Goal: Task Accomplishment & Management: Use online tool/utility

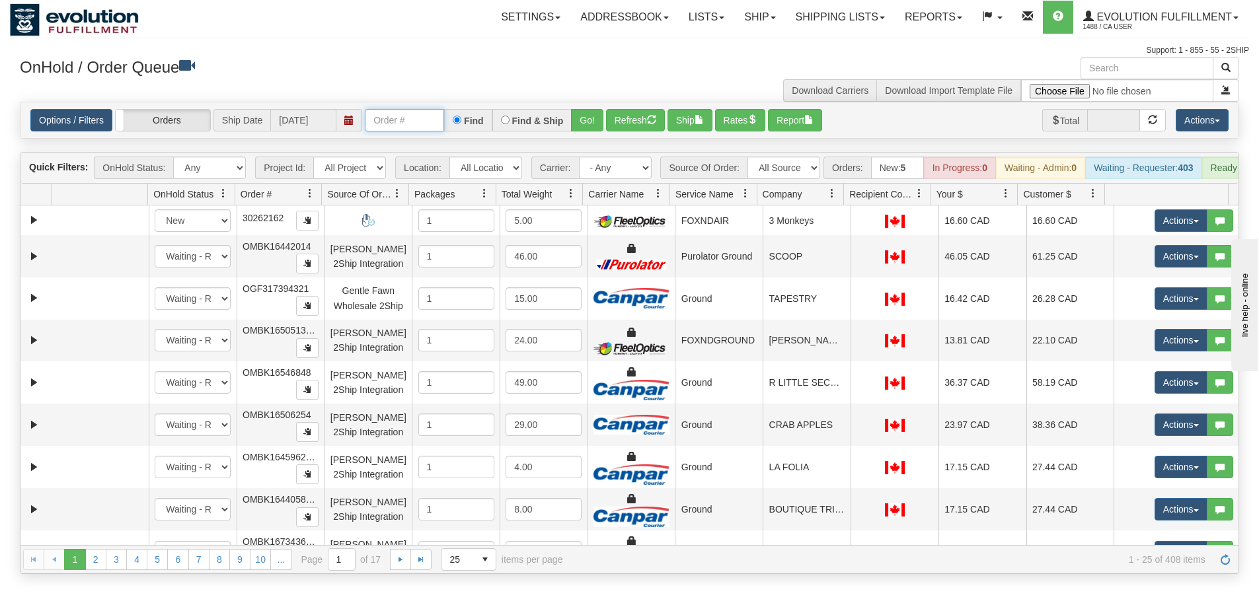
click at [403, 115] on input "text" at bounding box center [404, 120] width 79 height 22
type input "OGMS7596"
click at [586, 123] on button "Go!" at bounding box center [587, 120] width 32 height 22
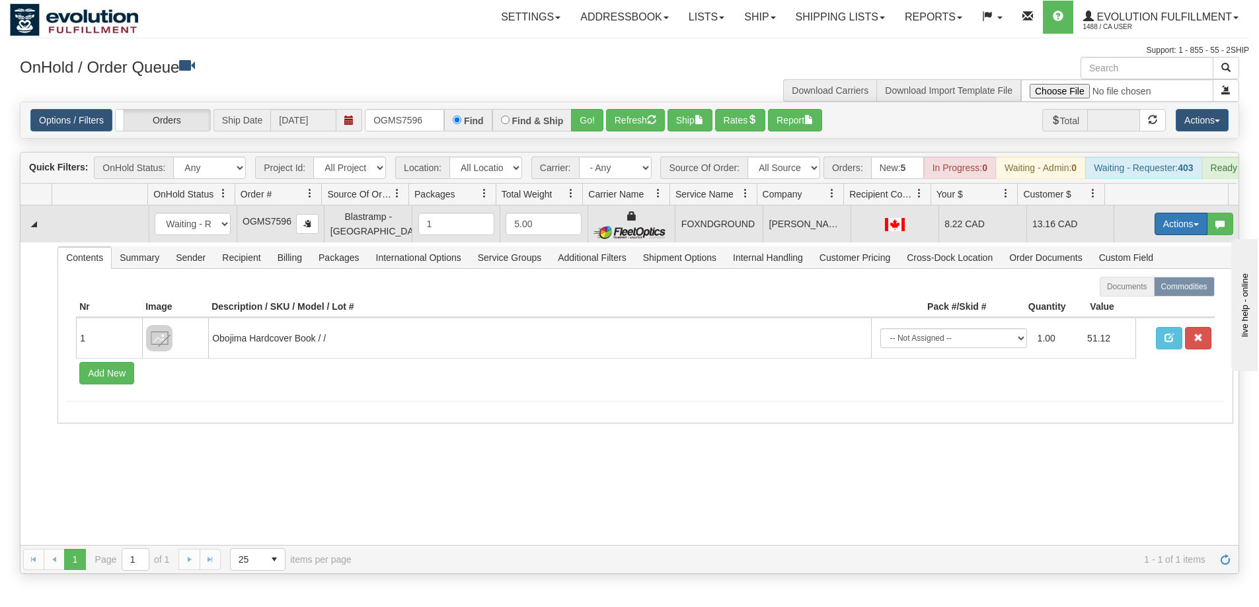
click at [1172, 233] on button "Actions" at bounding box center [1181, 224] width 53 height 22
click at [1130, 309] on link "Ship" at bounding box center [1154, 300] width 106 height 17
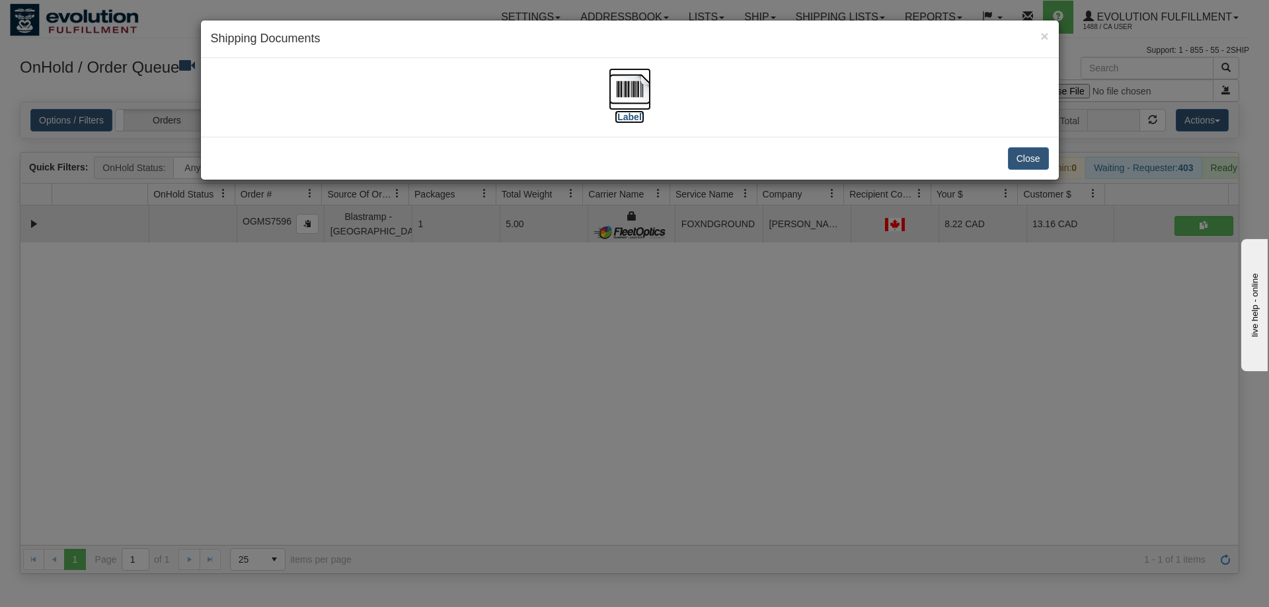
click at [615, 86] on img at bounding box center [630, 89] width 42 height 42
click at [1020, 157] on button "Close" at bounding box center [1028, 158] width 41 height 22
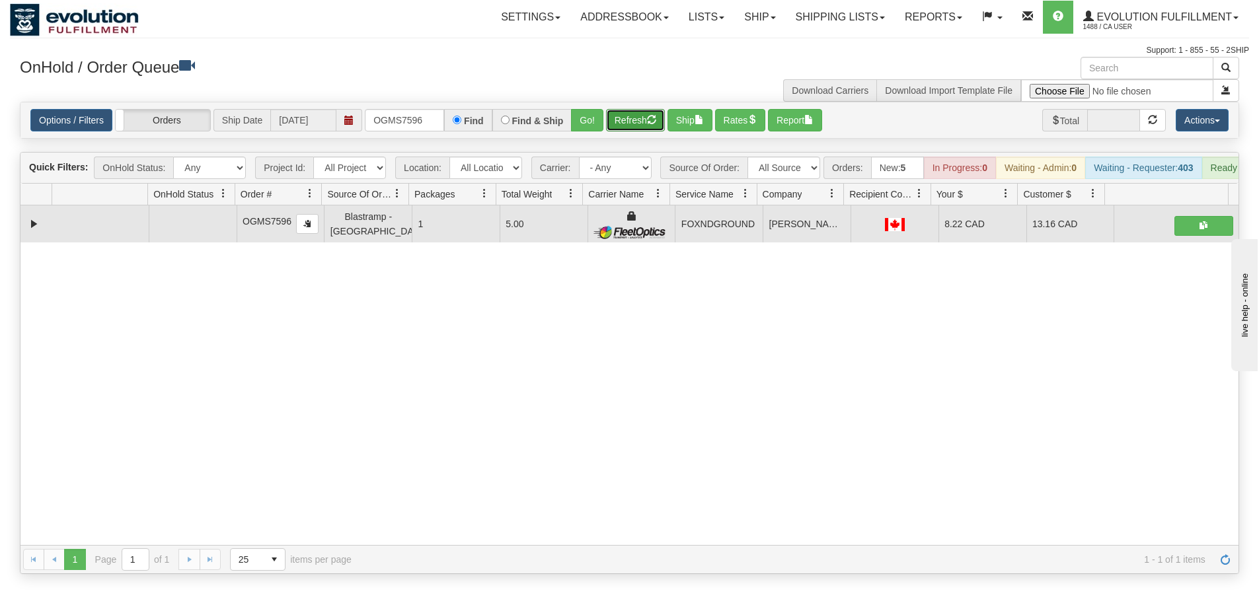
click at [638, 129] on button "Refresh" at bounding box center [635, 120] width 59 height 22
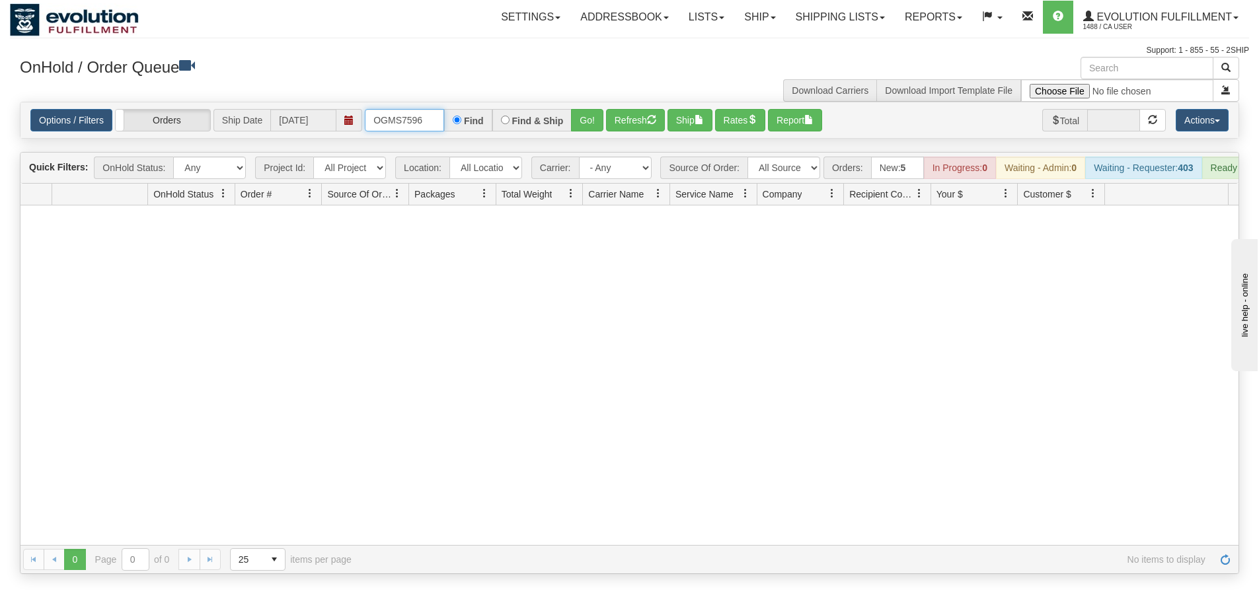
drag, startPoint x: 429, startPoint y: 126, endPoint x: 336, endPoint y: 126, distance: 92.5
click at [336, 126] on div "Options / Filters Group Shipments Orders Ship Date 08/19/2025 OGMS7596 Find Fin…" at bounding box center [629, 120] width 1198 height 22
click at [387, 127] on input "text" at bounding box center [404, 120] width 79 height 22
click at [588, 124] on button "Go!" at bounding box center [587, 120] width 32 height 22
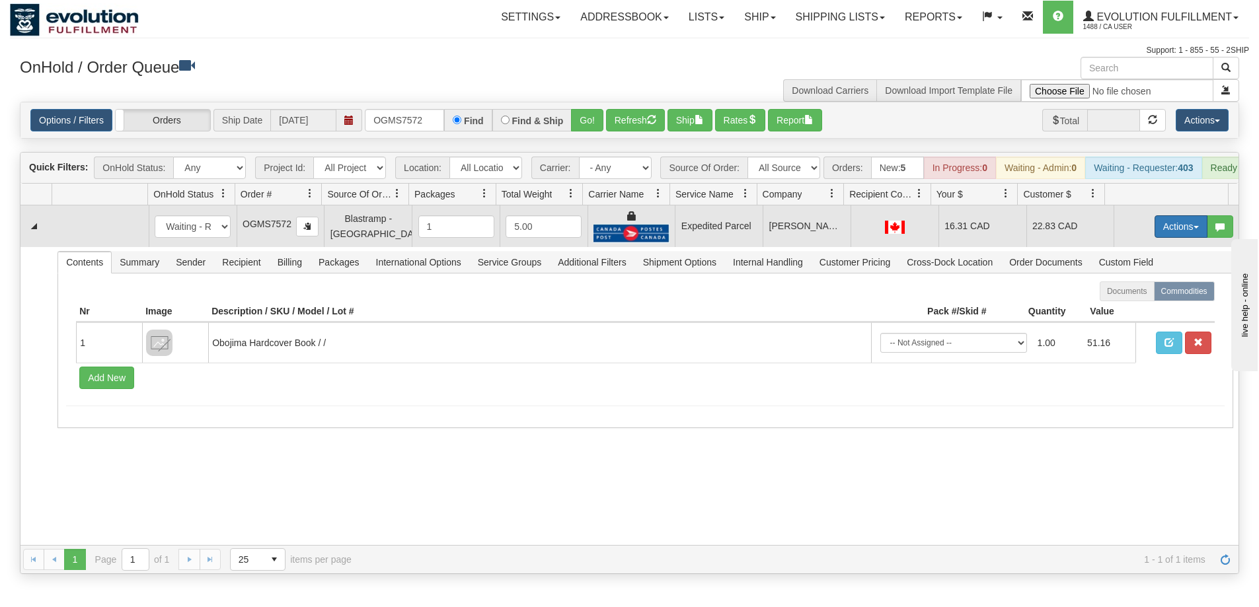
click at [1169, 238] on button "Actions" at bounding box center [1181, 226] width 53 height 22
click at [1128, 309] on span "Ship" at bounding box center [1129, 303] width 28 height 11
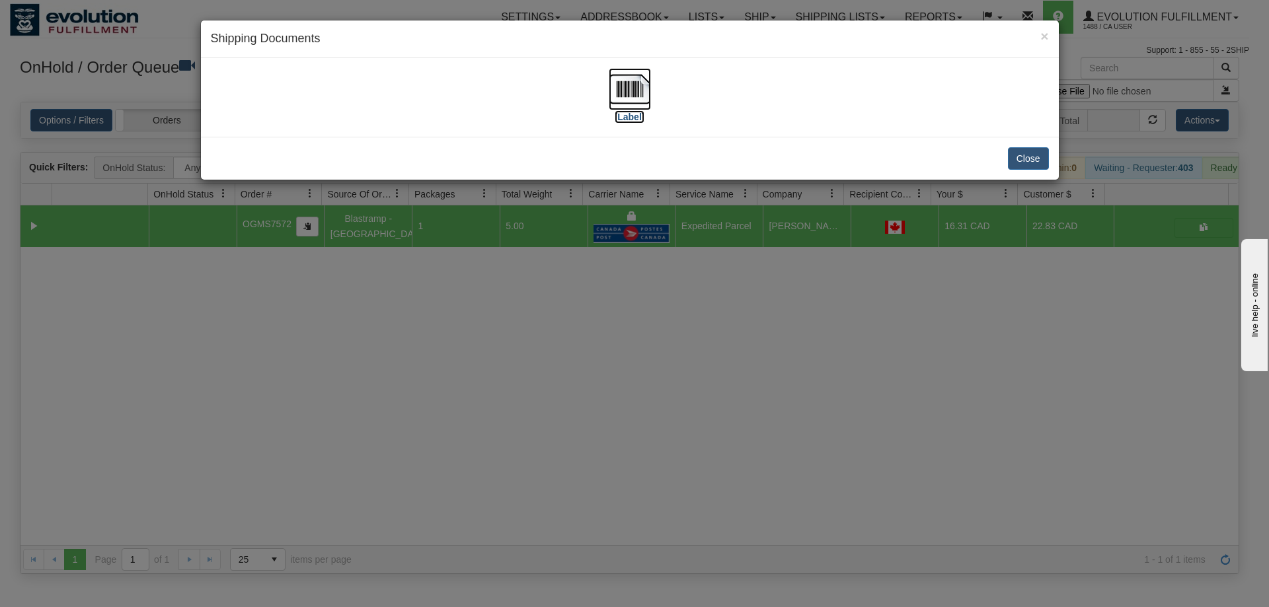
click at [635, 91] on img at bounding box center [630, 89] width 42 height 42
click at [1024, 158] on button "Close" at bounding box center [1028, 158] width 41 height 22
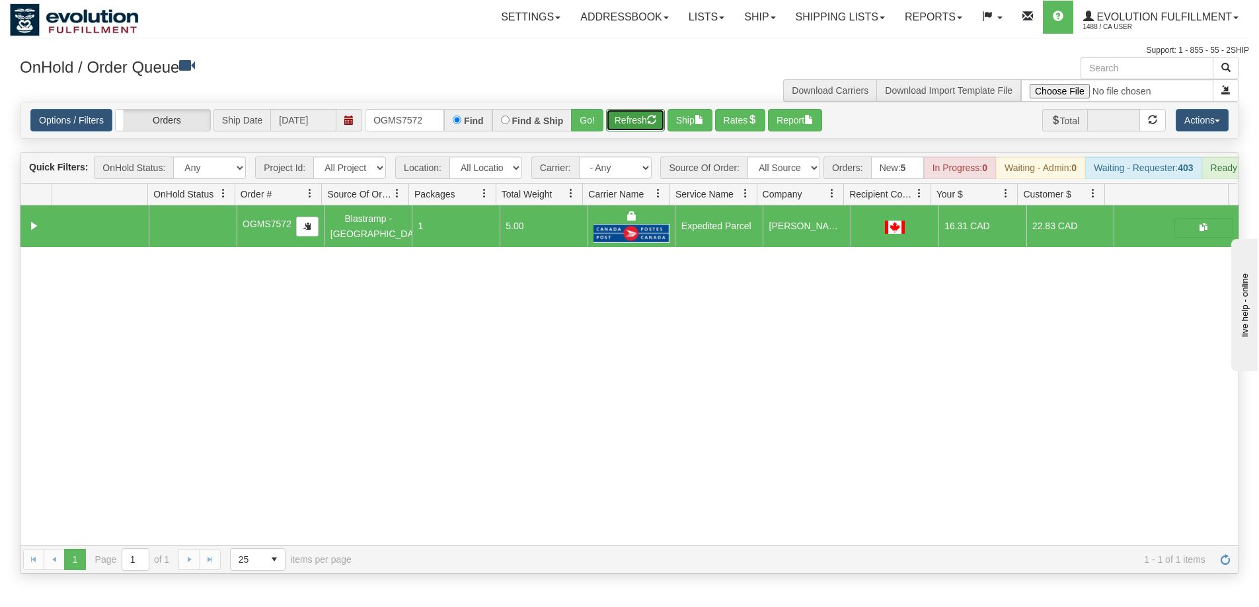
click at [649, 123] on span "button" at bounding box center [651, 119] width 9 height 9
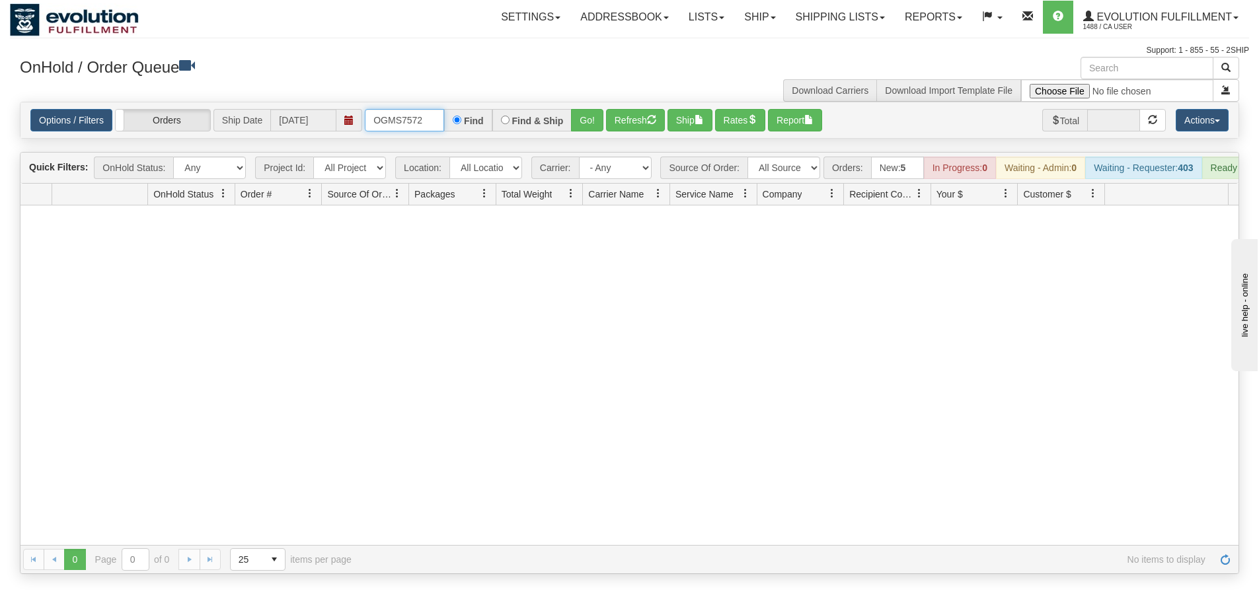
drag, startPoint x: 424, startPoint y: 123, endPoint x: 350, endPoint y: 108, distance: 74.9
click at [350, 108] on div "Options / Filters Group Shipments Orders Ship Date 08/19/2025 OGMS7572 Find Fin…" at bounding box center [629, 120] width 1218 height 36
type input "OGMS7911"
click at [582, 120] on button "Go!" at bounding box center [587, 120] width 32 height 22
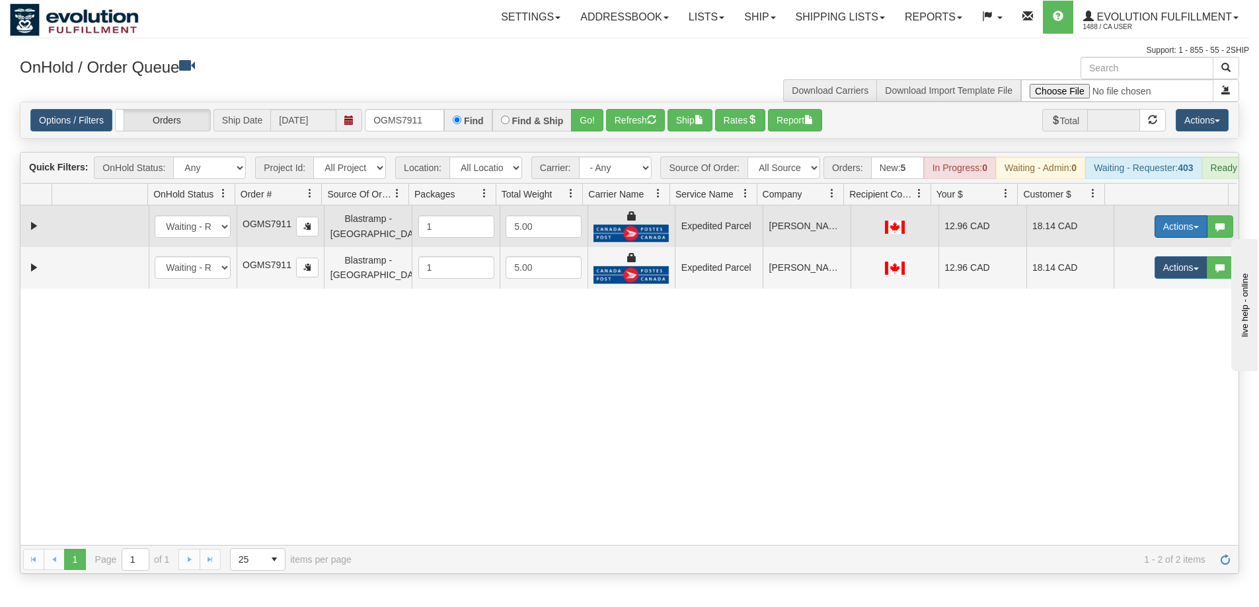
click at [1161, 238] on button "Actions" at bounding box center [1181, 226] width 53 height 22
click at [1138, 311] on link "Ship" at bounding box center [1154, 303] width 106 height 17
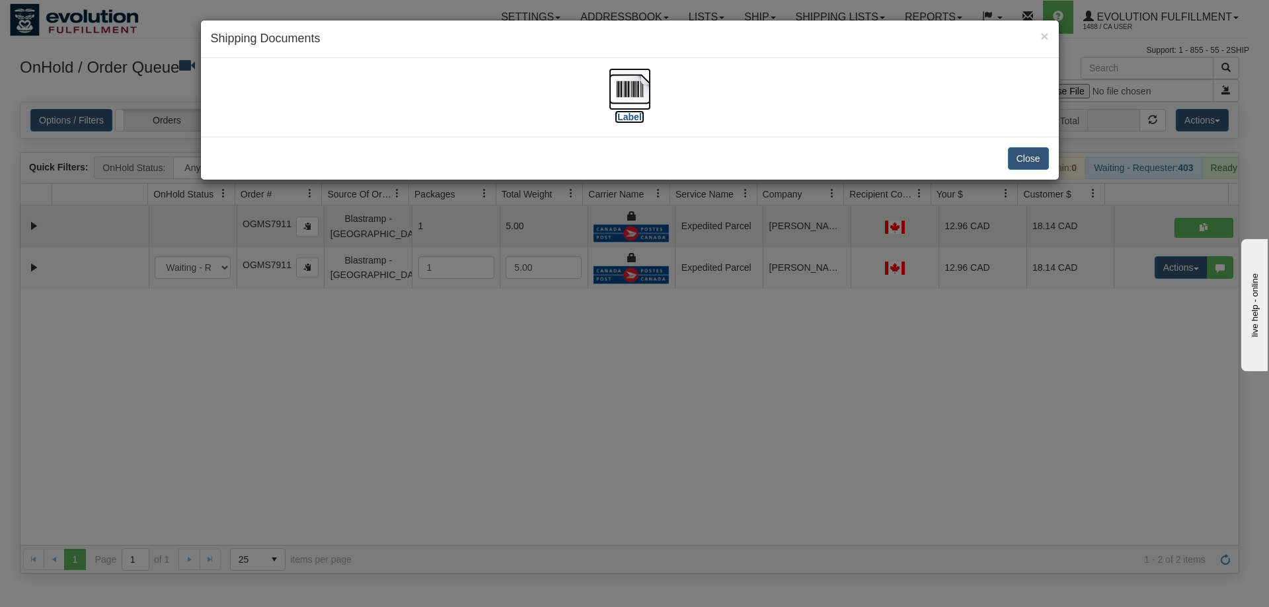
click at [628, 82] on img at bounding box center [630, 89] width 42 height 42
click at [1012, 164] on button "Close" at bounding box center [1028, 158] width 41 height 22
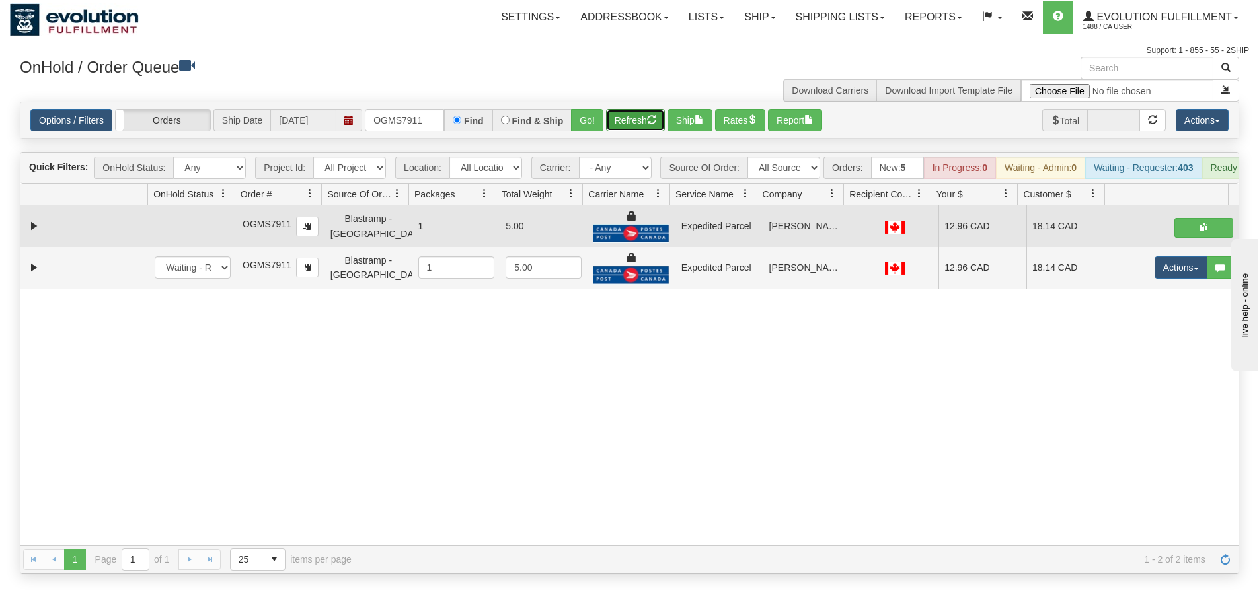
click at [637, 121] on button "Refresh" at bounding box center [635, 120] width 59 height 22
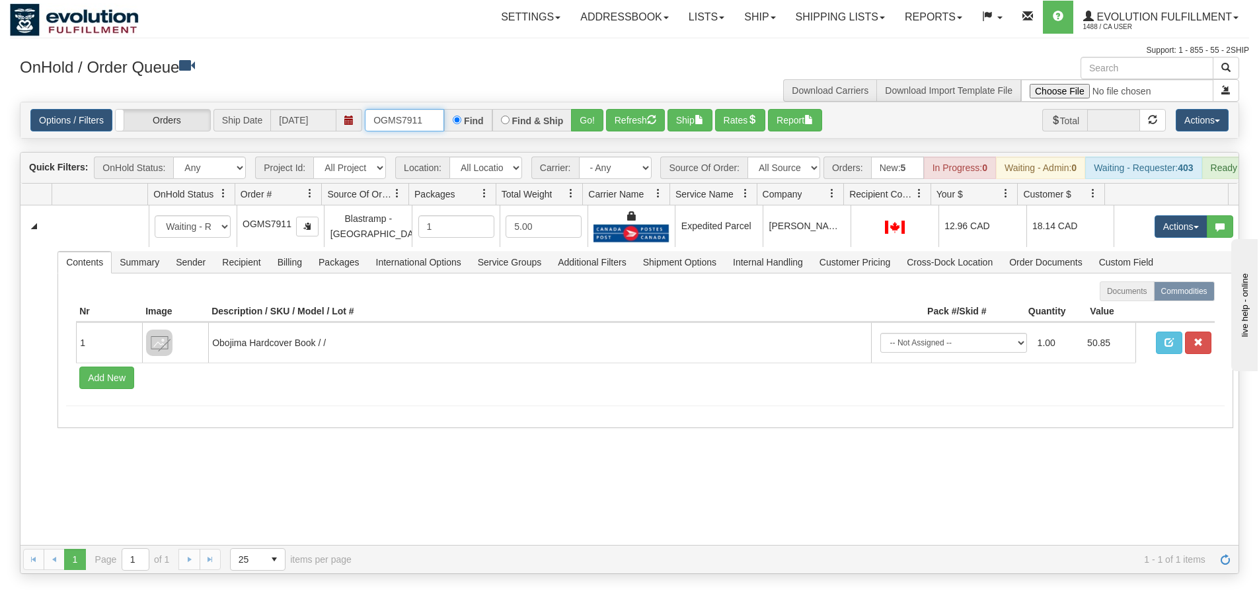
drag, startPoint x: 432, startPoint y: 119, endPoint x: 362, endPoint y: 120, distance: 70.1
click at [362, 120] on div "Options / Filters Group Shipments Orders Ship Date 08/19/2025 OGMS7911 Find Fin…" at bounding box center [629, 120] width 1198 height 22
click at [432, 116] on input "text" at bounding box center [404, 120] width 79 height 22
click at [586, 118] on button "Go!" at bounding box center [587, 120] width 32 height 22
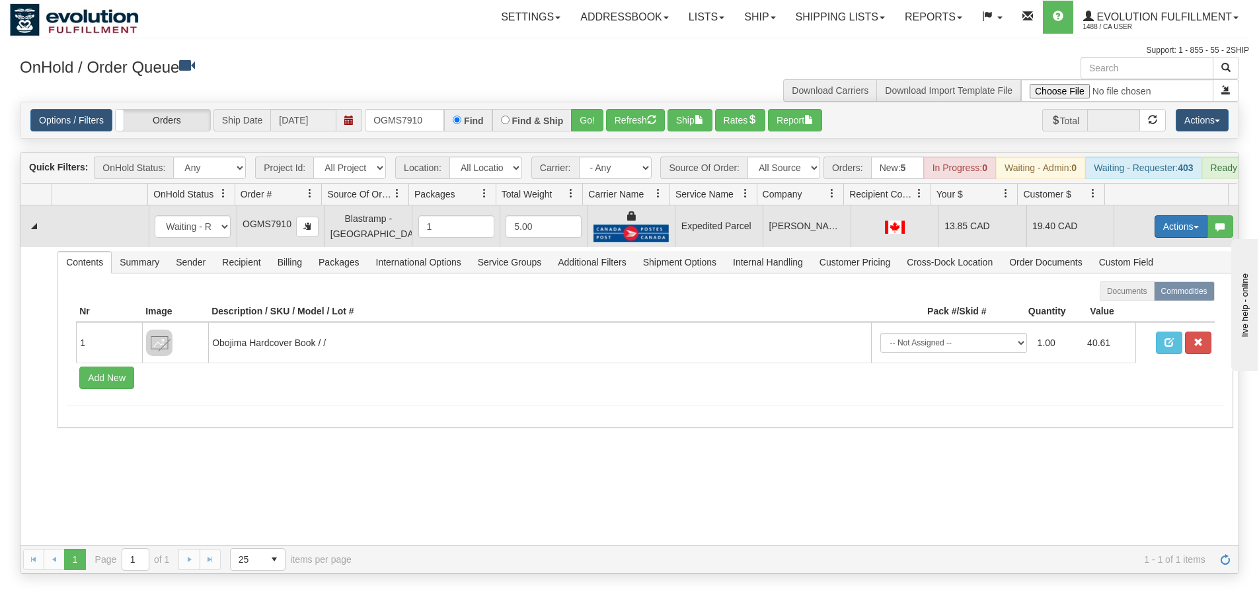
click at [1159, 233] on button "Actions" at bounding box center [1181, 226] width 53 height 22
click at [1122, 309] on span "Ship" at bounding box center [1129, 303] width 28 height 11
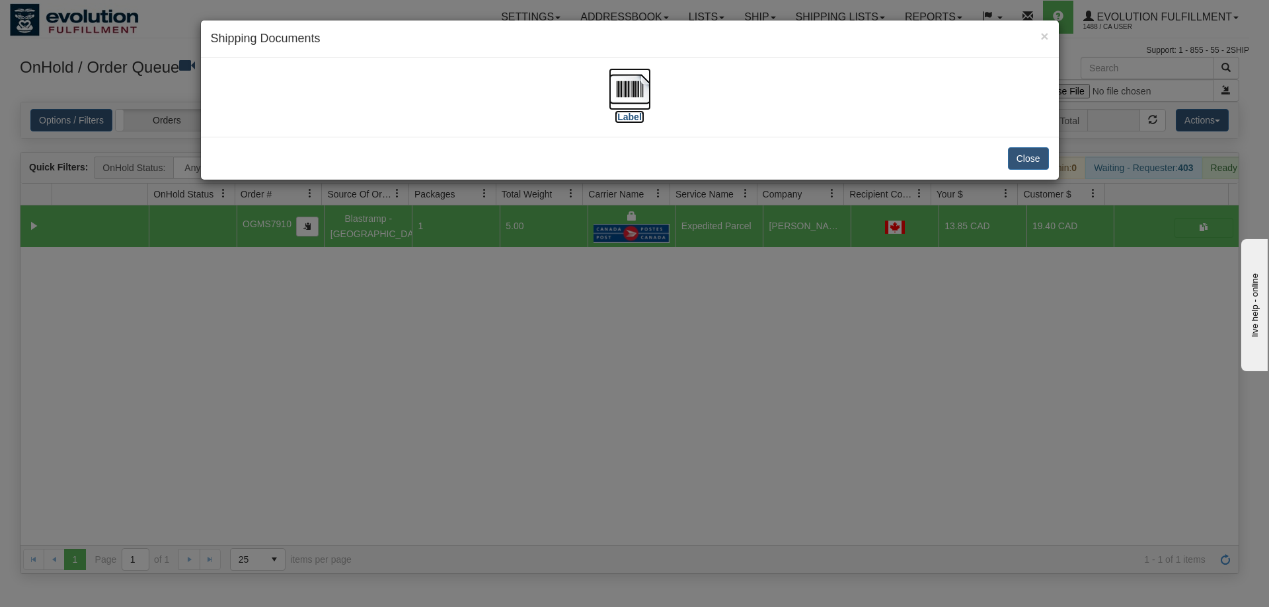
click at [643, 96] on img at bounding box center [630, 89] width 42 height 42
click at [814, 341] on div "× Shipping Documents [Label] Close" at bounding box center [634, 303] width 1269 height 607
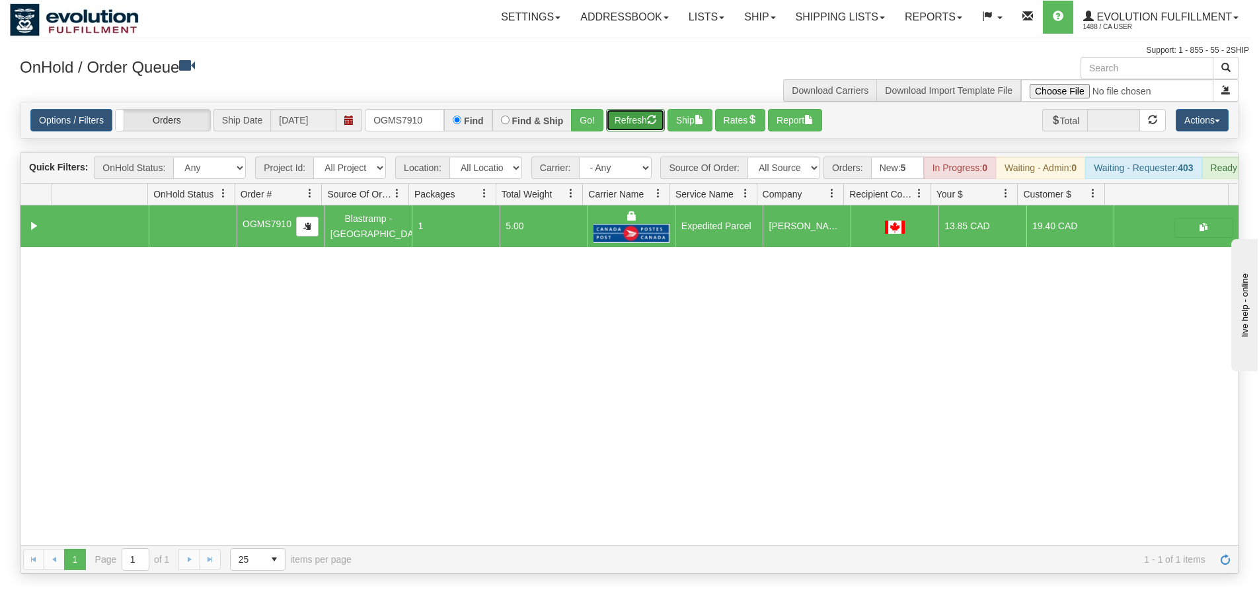
click at [647, 126] on button "Refresh" at bounding box center [635, 120] width 59 height 22
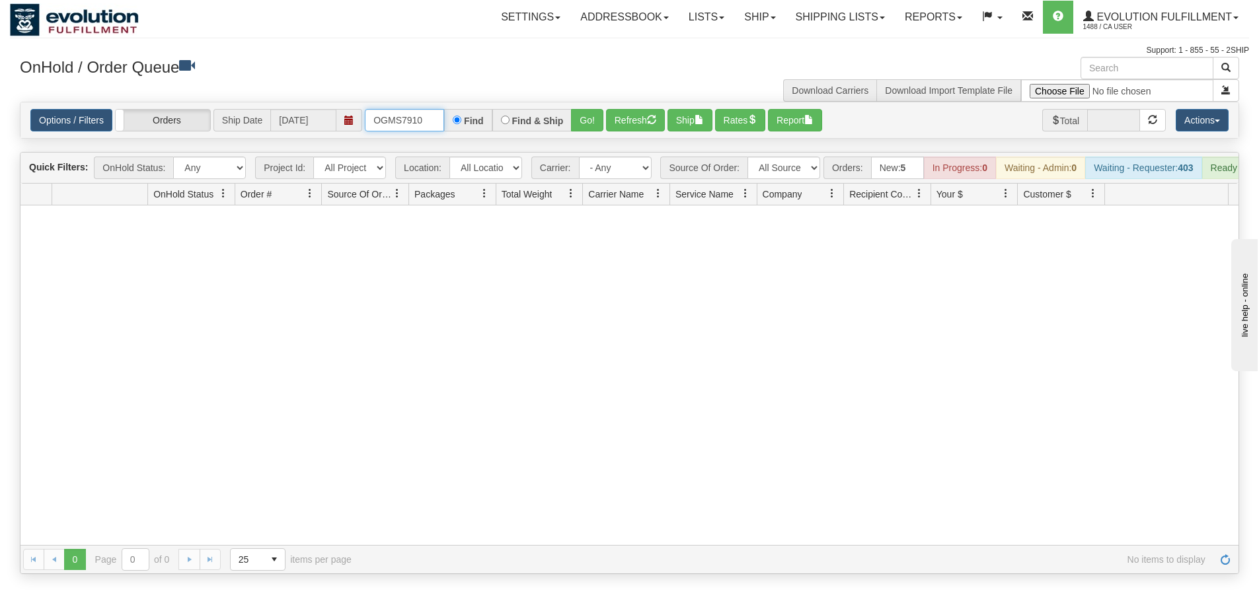
drag, startPoint x: 434, startPoint y: 123, endPoint x: 312, endPoint y: 119, distance: 121.7
click at [312, 119] on div "Options / Filters Group Shipments Orders Ship Date 08/19/2025 OGMS7910 Find Fin…" at bounding box center [629, 120] width 1198 height 22
click at [589, 127] on button "Go!" at bounding box center [587, 120] width 32 height 22
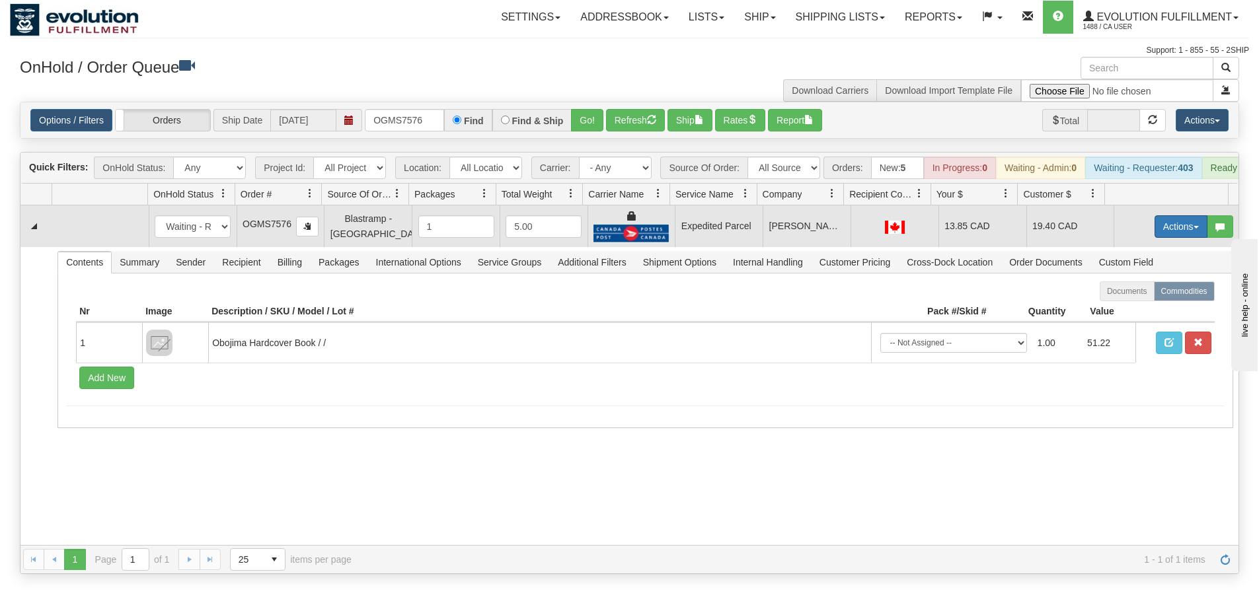
click at [1155, 235] on button "Actions" at bounding box center [1181, 226] width 53 height 22
click at [1130, 312] on link "Ship" at bounding box center [1154, 303] width 106 height 17
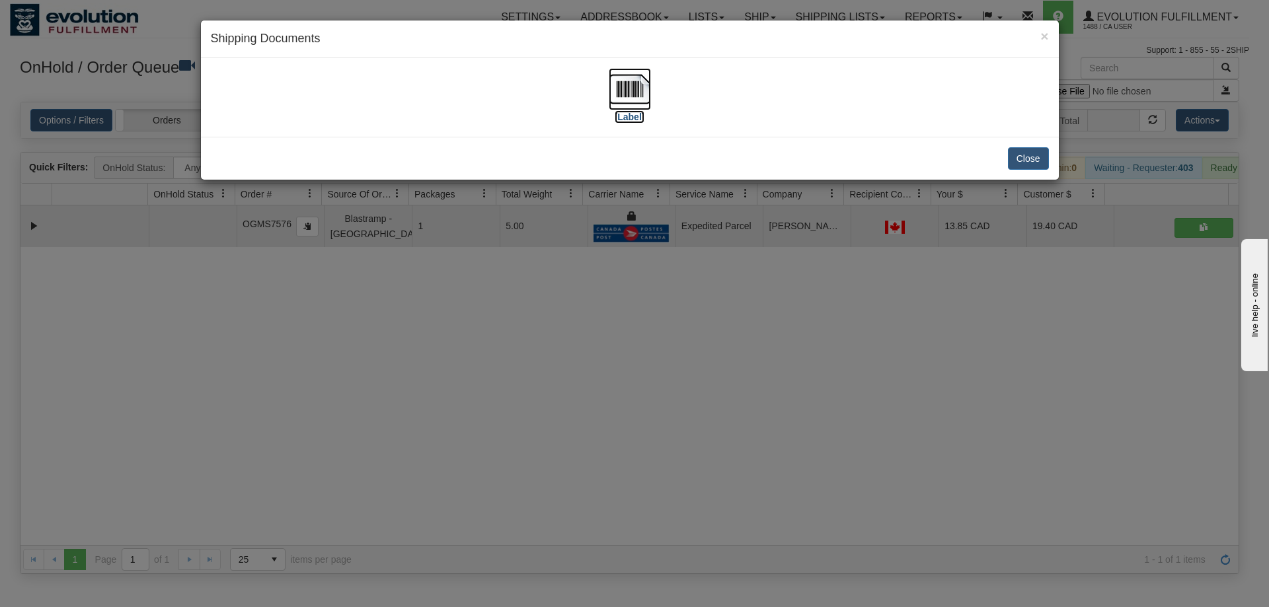
click at [617, 87] on img at bounding box center [630, 89] width 42 height 42
click at [1023, 165] on button "Close" at bounding box center [1028, 158] width 41 height 22
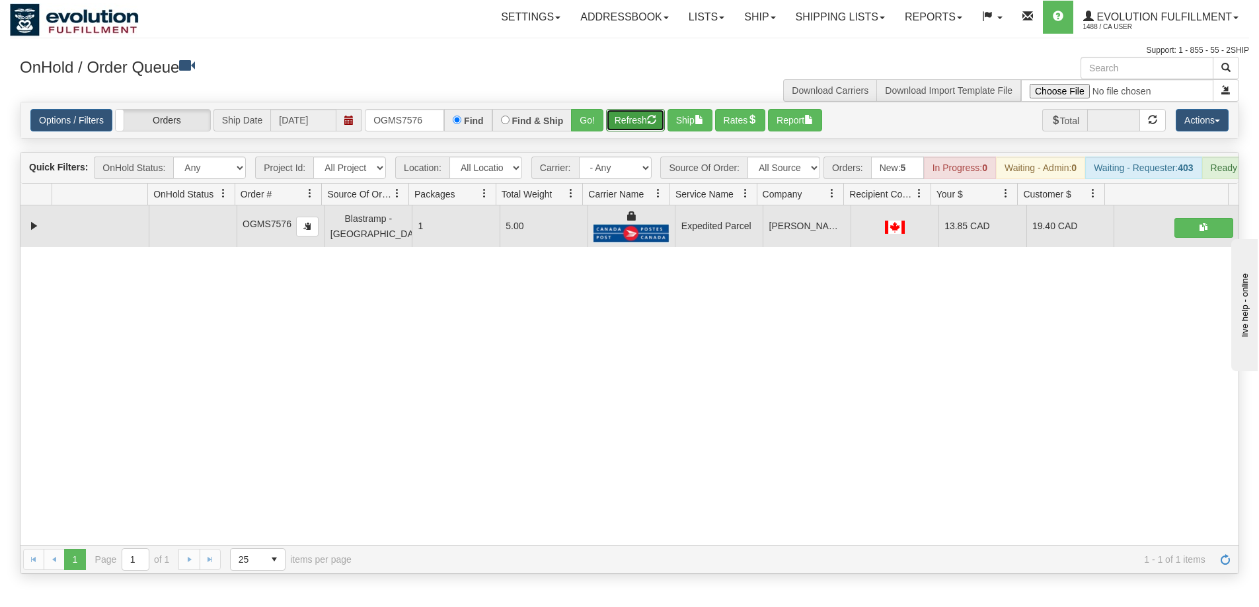
click at [622, 128] on button "Refresh" at bounding box center [635, 120] width 59 height 22
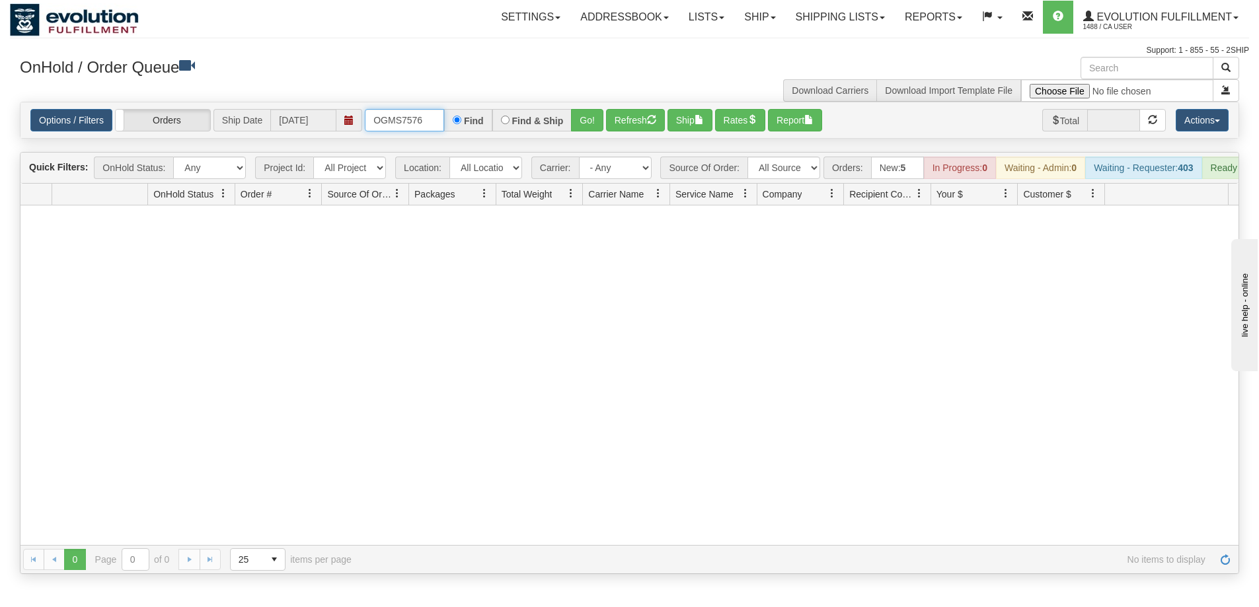
drag, startPoint x: 436, startPoint y: 120, endPoint x: 360, endPoint y: 122, distance: 75.4
click at [360, 122] on div "Options / Filters Group Shipments Orders Ship Date 08/19/2025 OGMS7576 Find Fin…" at bounding box center [629, 120] width 1198 height 22
click at [592, 122] on button "Go!" at bounding box center [587, 120] width 32 height 22
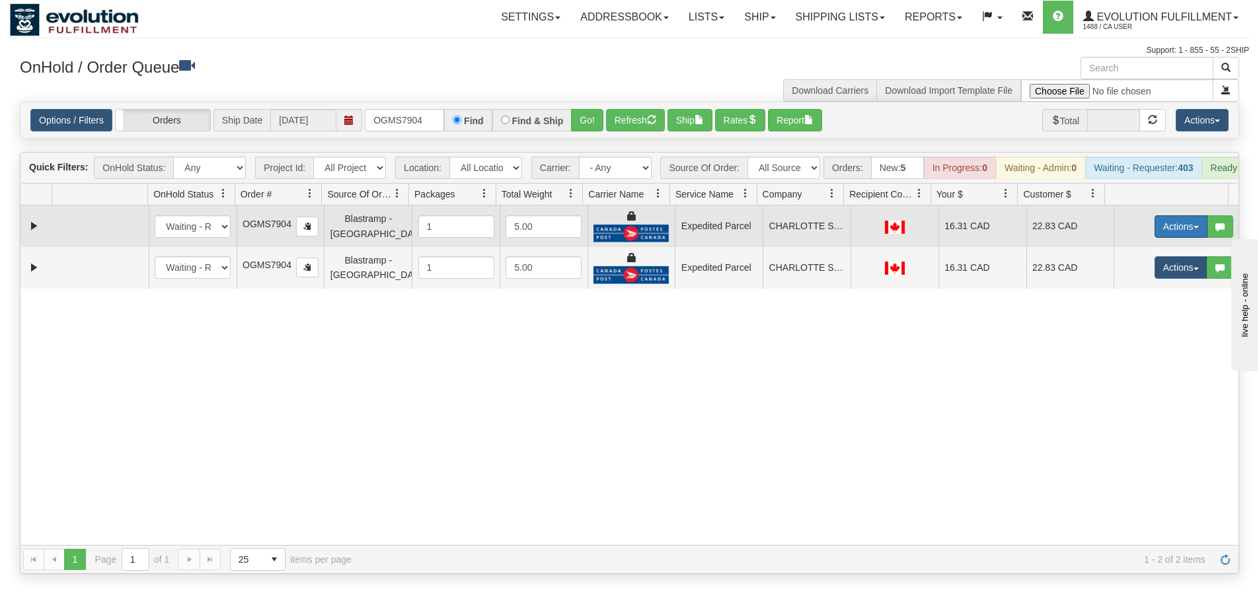
click at [1165, 236] on button "Actions" at bounding box center [1181, 226] width 53 height 22
click at [1123, 309] on span "Ship" at bounding box center [1129, 303] width 28 height 11
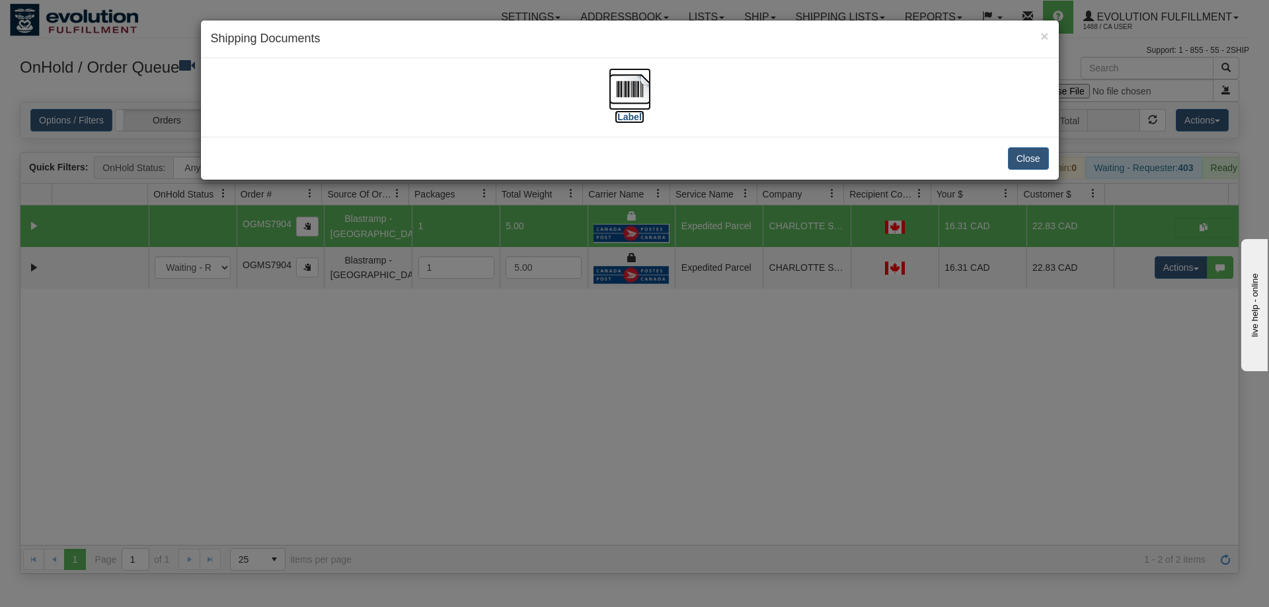
click at [631, 88] on img at bounding box center [630, 89] width 42 height 42
click at [1040, 155] on button "Close" at bounding box center [1028, 158] width 41 height 22
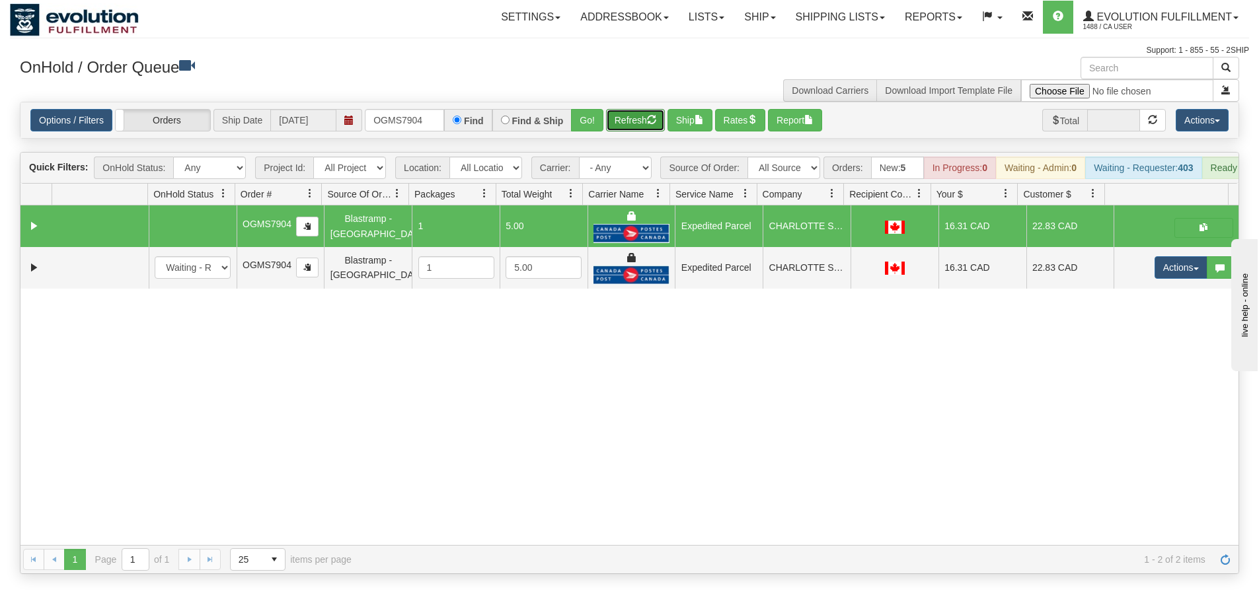
click at [629, 124] on button "Refresh" at bounding box center [635, 120] width 59 height 22
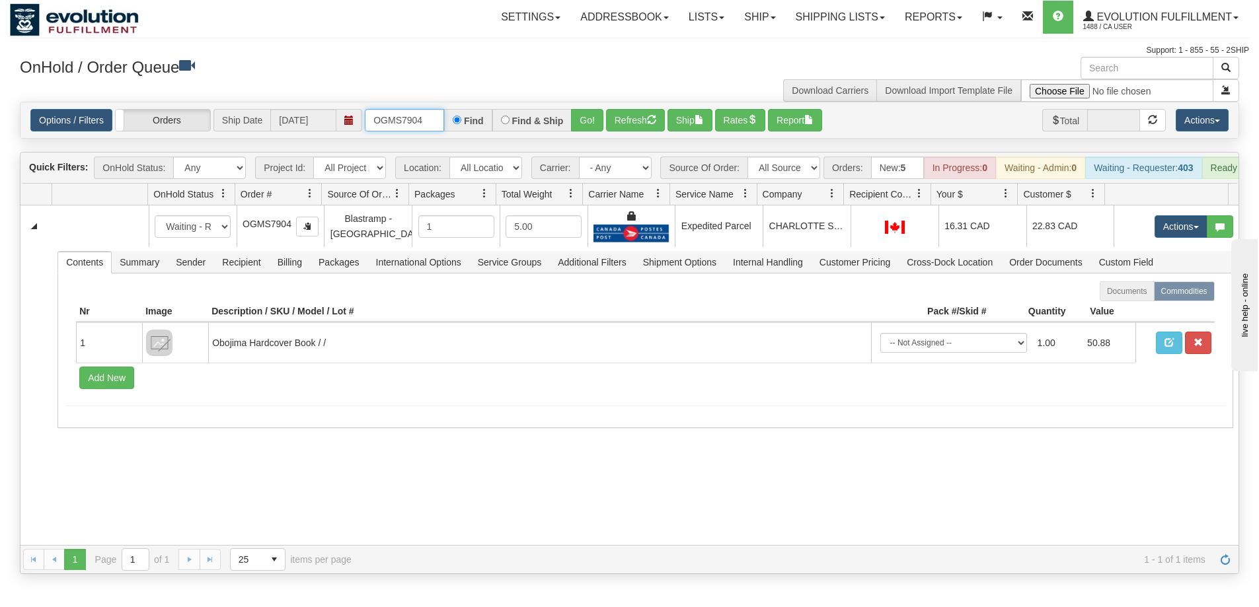
drag, startPoint x: 429, startPoint y: 120, endPoint x: 355, endPoint y: 128, distance: 74.5
click at [355, 128] on div "Options / Filters Group Shipments Orders Ship Date 08/19/2025 OGMS7904 Find Fin…" at bounding box center [629, 120] width 1198 height 22
type input "OGMS8932"
click at [583, 126] on button "Go!" at bounding box center [587, 120] width 32 height 22
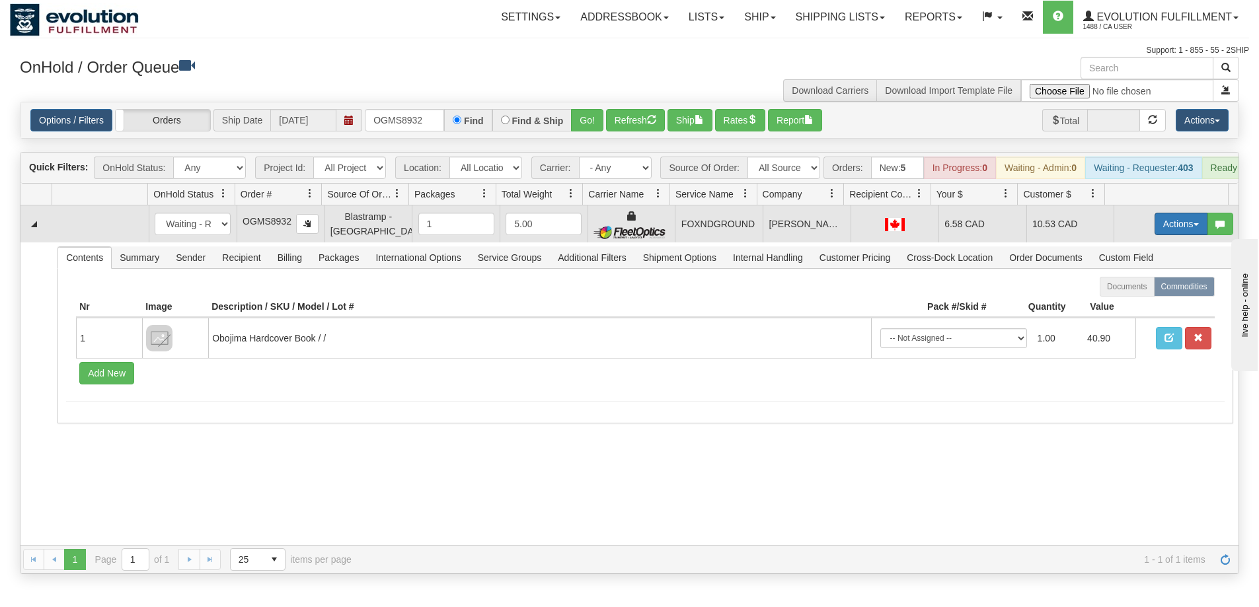
click at [1165, 234] on button "Actions" at bounding box center [1181, 224] width 53 height 22
click at [1129, 306] on span "Ship" at bounding box center [1129, 300] width 28 height 11
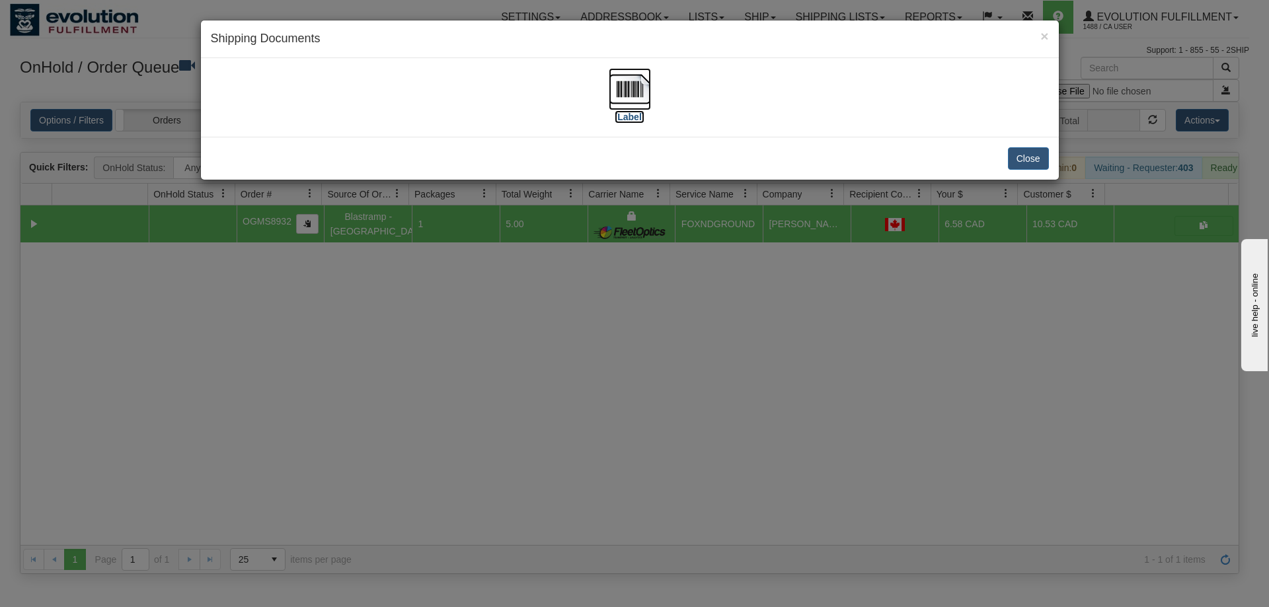
click at [626, 100] on img at bounding box center [630, 89] width 42 height 42
drag, startPoint x: 1031, startPoint y: 149, endPoint x: 841, endPoint y: 184, distance: 193.5
click at [1031, 149] on button "Close" at bounding box center [1028, 158] width 41 height 22
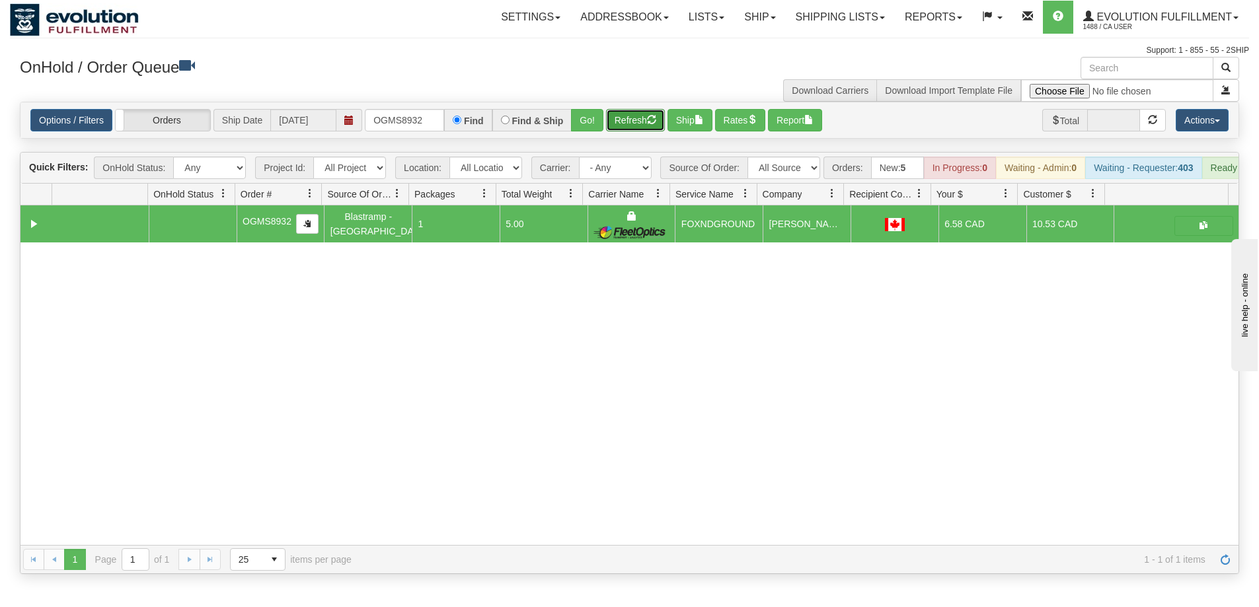
click at [612, 110] on button "Refresh" at bounding box center [635, 120] width 59 height 22
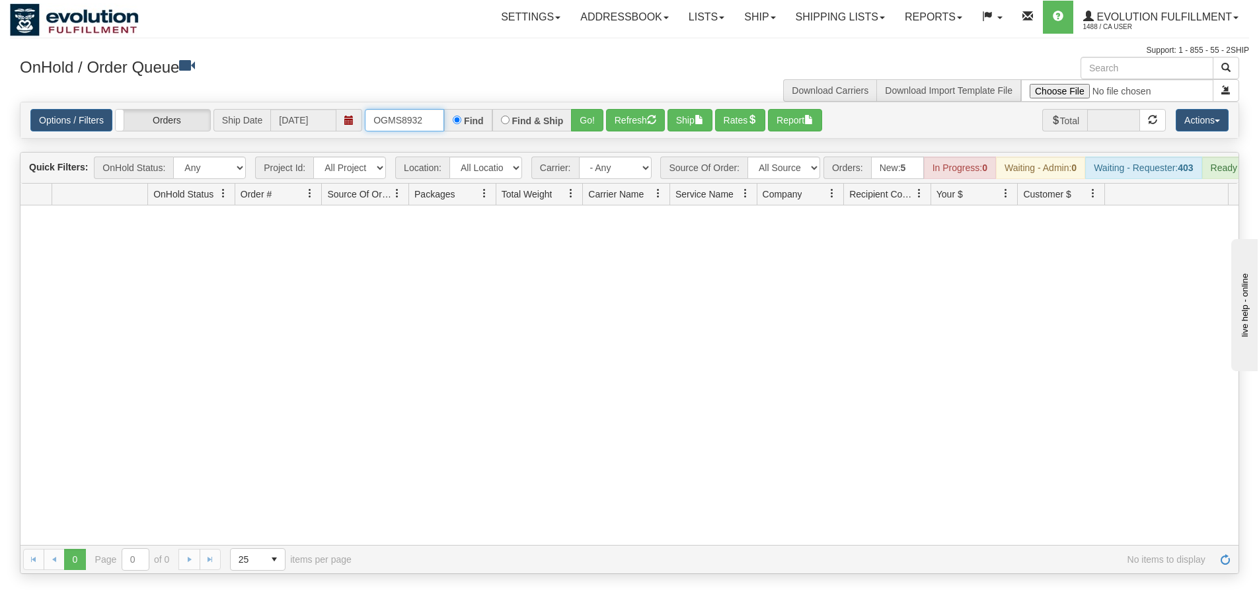
drag, startPoint x: 435, startPoint y: 124, endPoint x: 342, endPoint y: 124, distance: 92.5
click at [342, 124] on div "Options / Filters Group Shipments Orders Ship Date 08/19/2025 OGMS8932 Find Fin…" at bounding box center [629, 120] width 1198 height 22
type input "OGMS8860"
click at [582, 120] on button "Go!" at bounding box center [587, 120] width 32 height 22
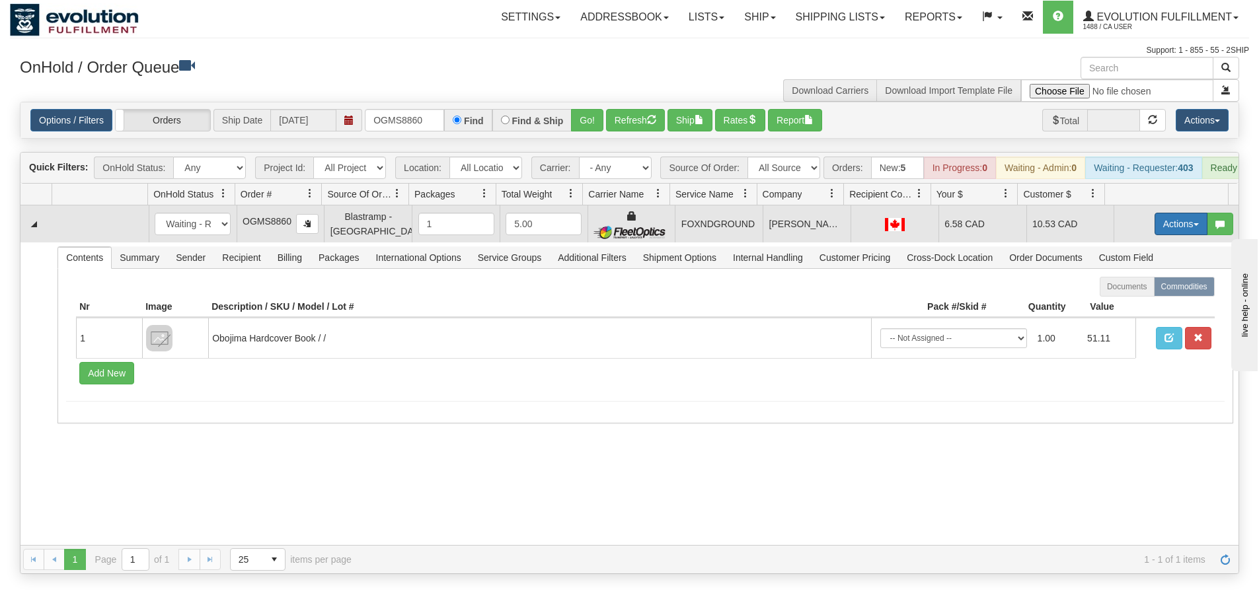
click at [1169, 235] on button "Actions" at bounding box center [1181, 224] width 53 height 22
click at [1133, 309] on link "Ship" at bounding box center [1154, 300] width 106 height 17
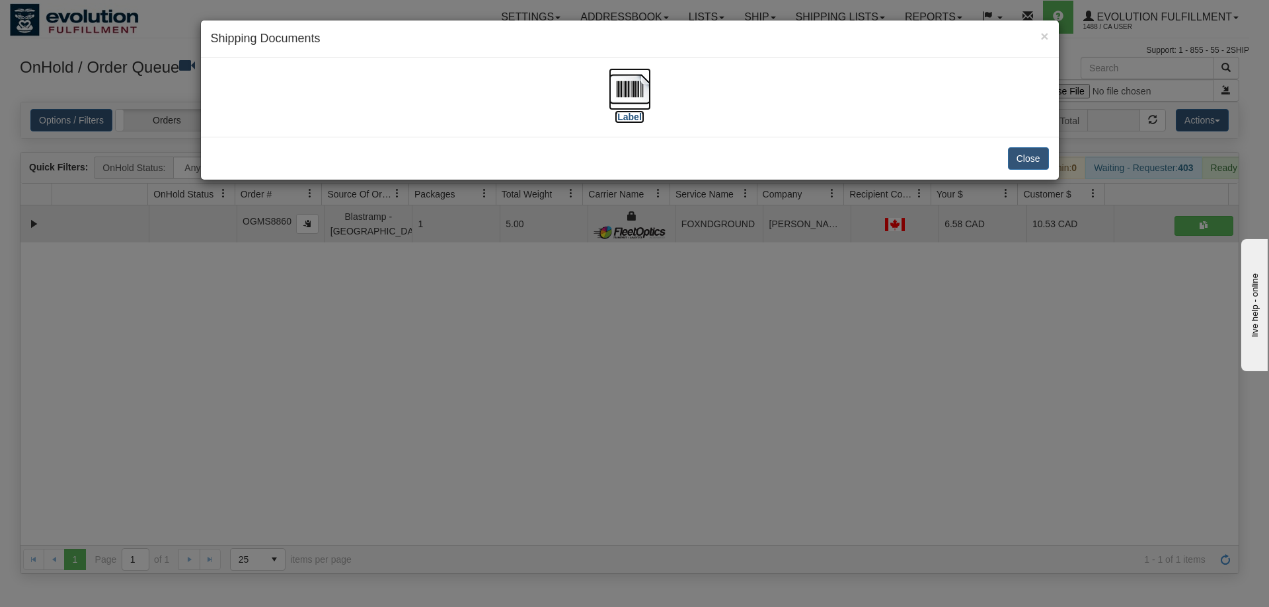
click at [633, 100] on img at bounding box center [630, 89] width 42 height 42
click at [1027, 160] on button "Close" at bounding box center [1028, 158] width 41 height 22
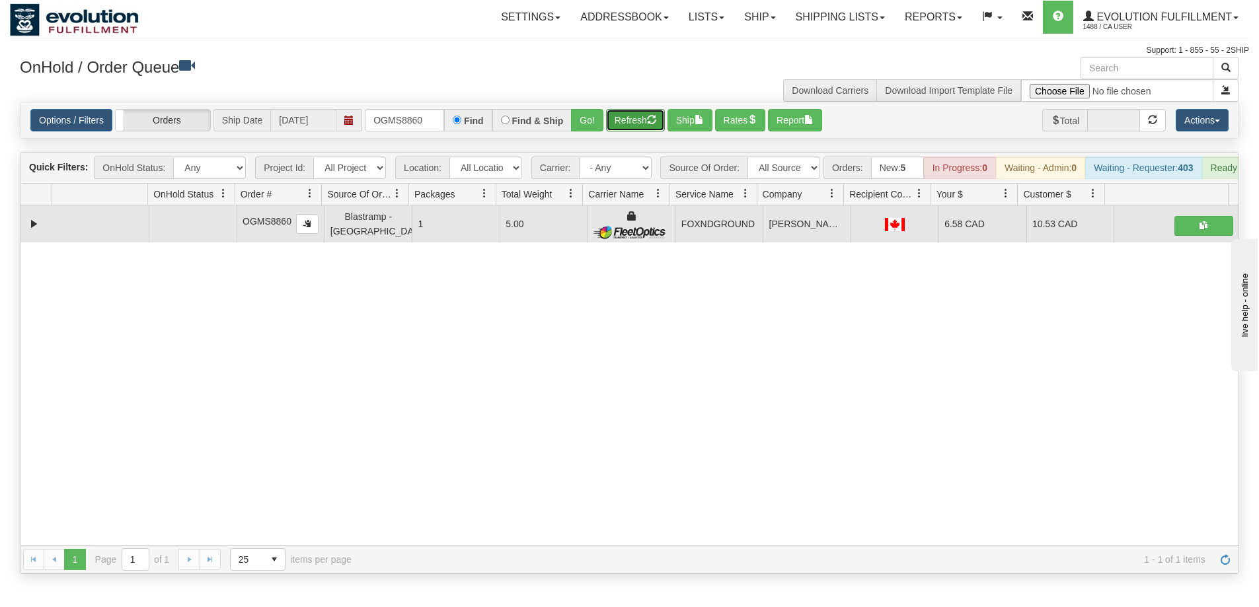
click at [620, 120] on button "Refresh" at bounding box center [635, 120] width 59 height 22
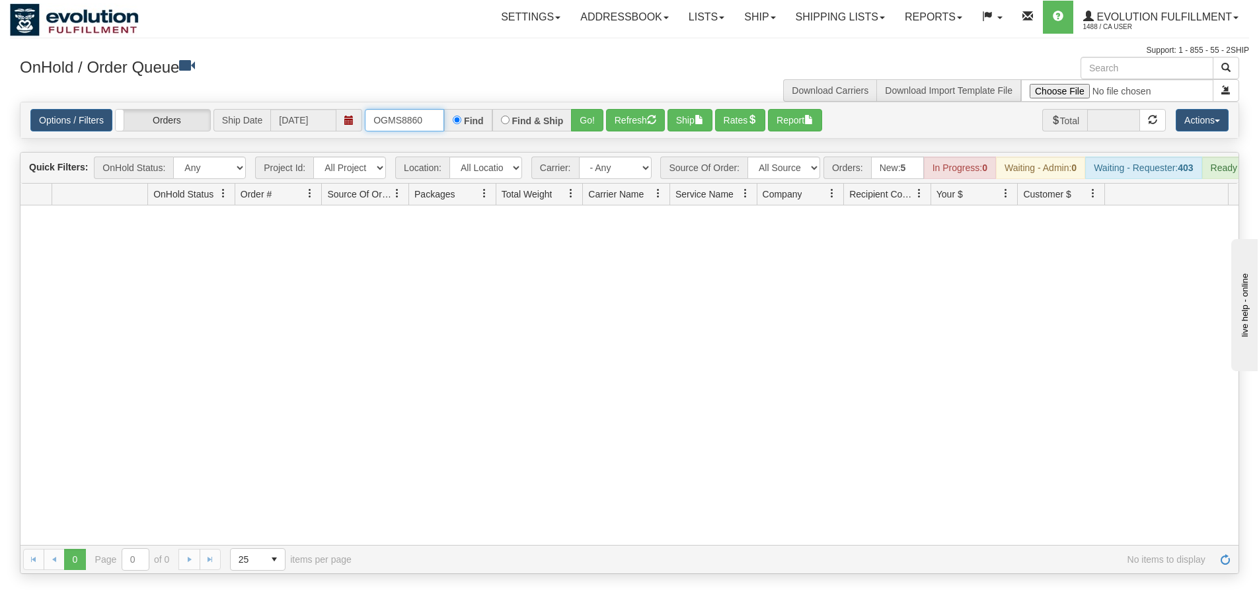
drag, startPoint x: 428, startPoint y: 124, endPoint x: 292, endPoint y: 123, distance: 135.5
click at [293, 123] on div "Options / Filters Group Shipments Orders Ship Date 08/19/2025 OGMS8860 Find Fin…" at bounding box center [629, 120] width 1198 height 22
click at [1209, 18] on span "Evolution Fulfillment" at bounding box center [1163, 16] width 138 height 11
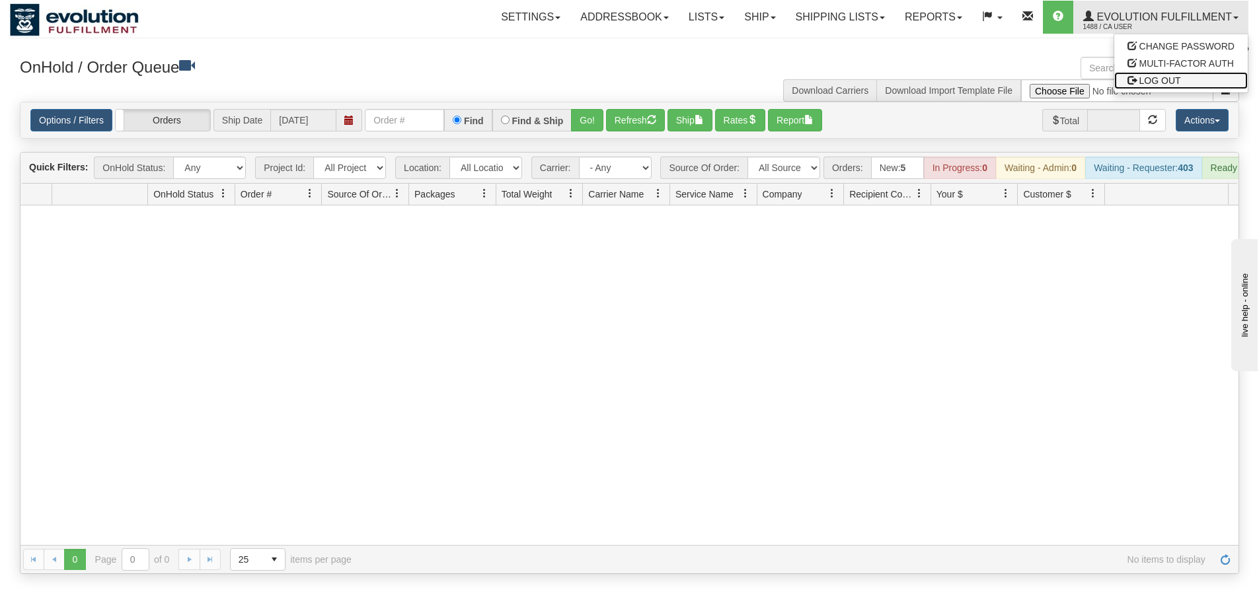
click at [1165, 82] on span "LOG OUT" at bounding box center [1161, 80] width 42 height 11
